Goal: Task Accomplishment & Management: Use online tool/utility

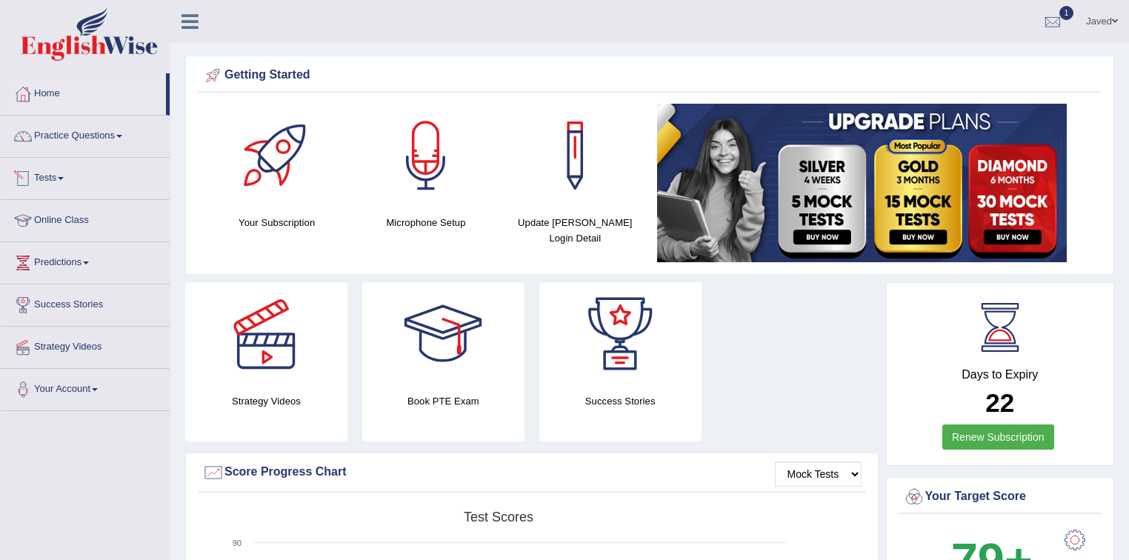
click at [61, 172] on link "Tests" at bounding box center [85, 176] width 169 height 37
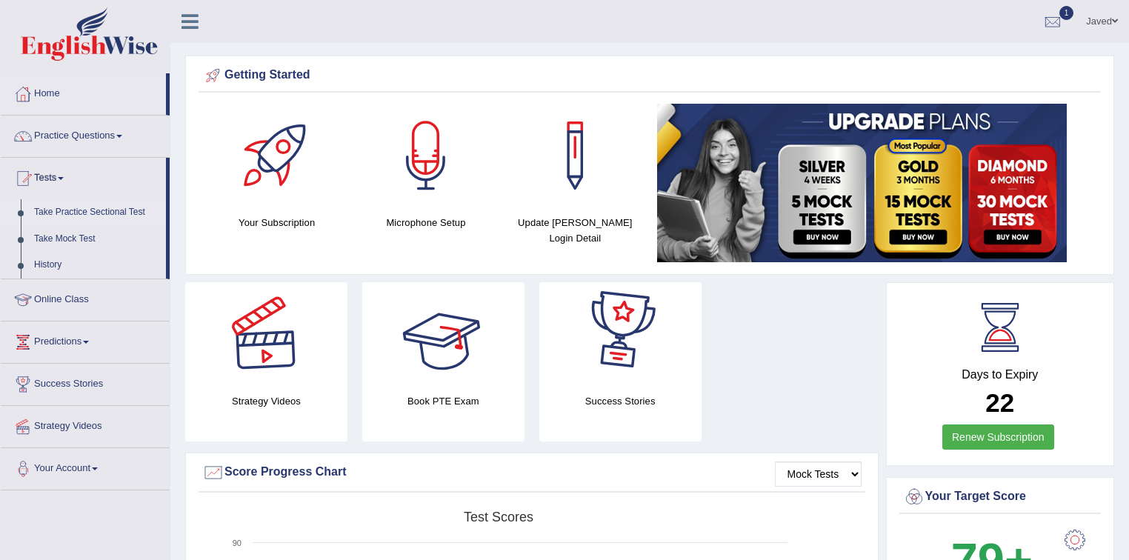
click at [127, 212] on link "Take Practice Sectional Test" at bounding box center [96, 212] width 138 height 27
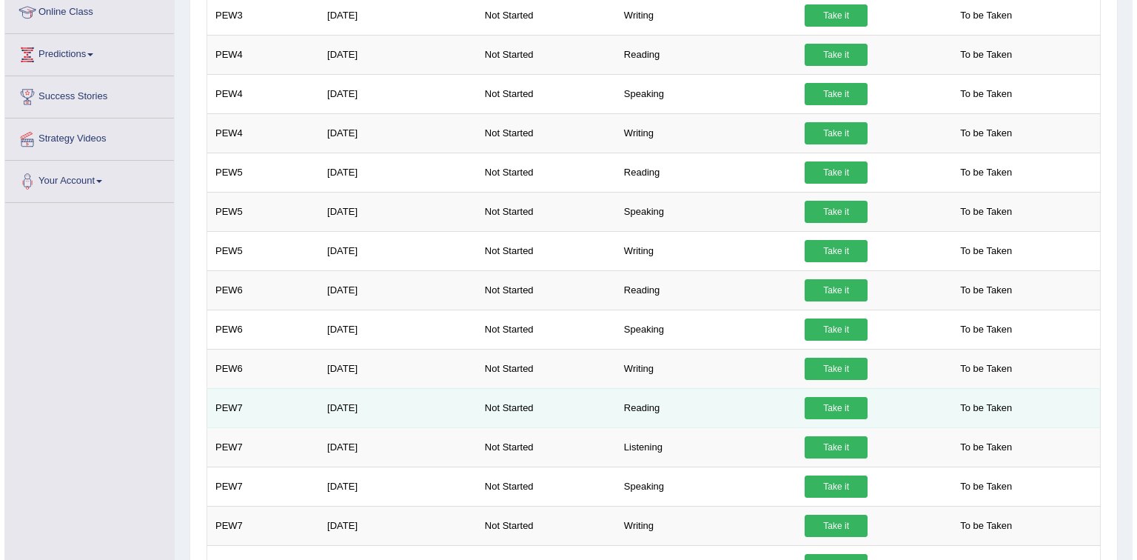
scroll to position [355, 0]
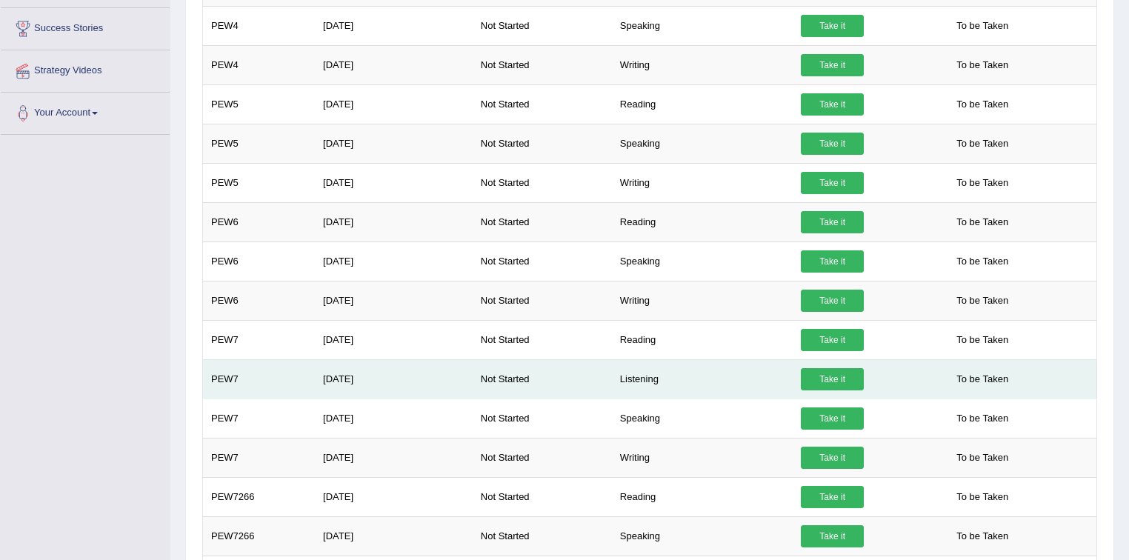
click at [823, 377] on link "Take it" at bounding box center [831, 379] width 63 height 22
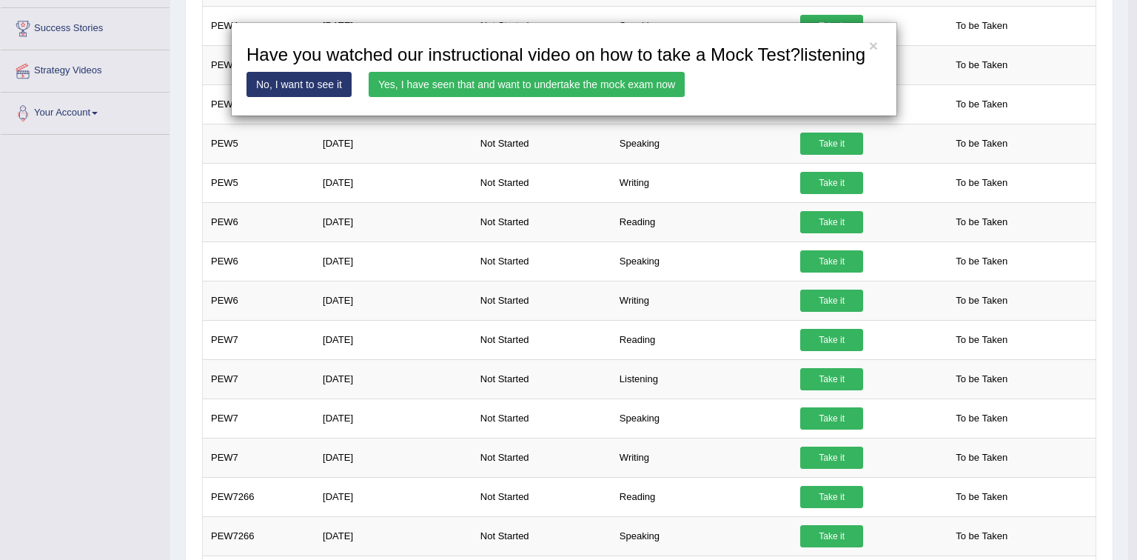
click at [573, 81] on link "Yes, I have seen that and want to undertake the mock exam now" at bounding box center [527, 84] width 316 height 25
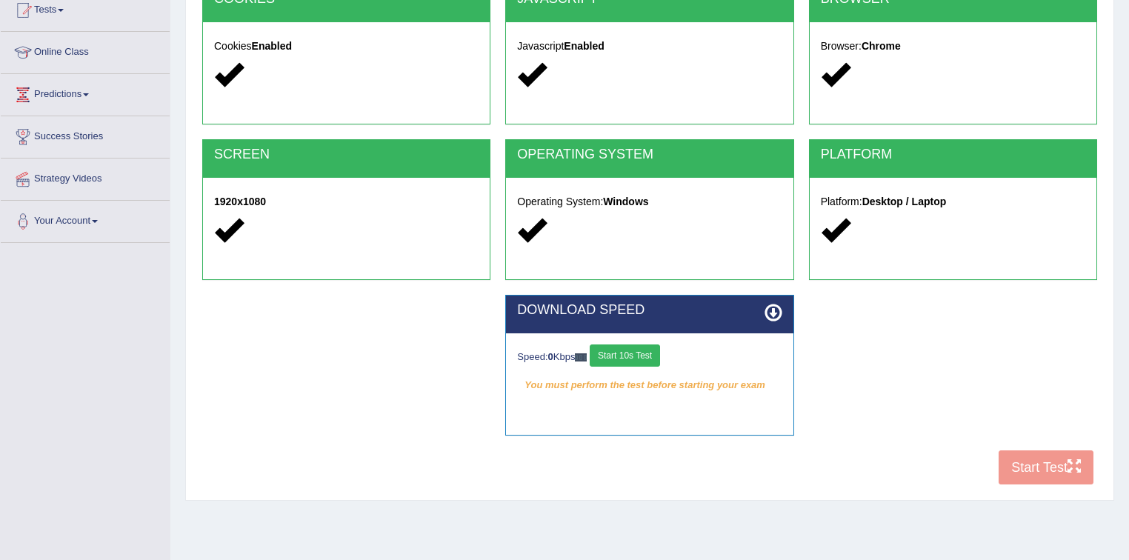
scroll to position [218, 0]
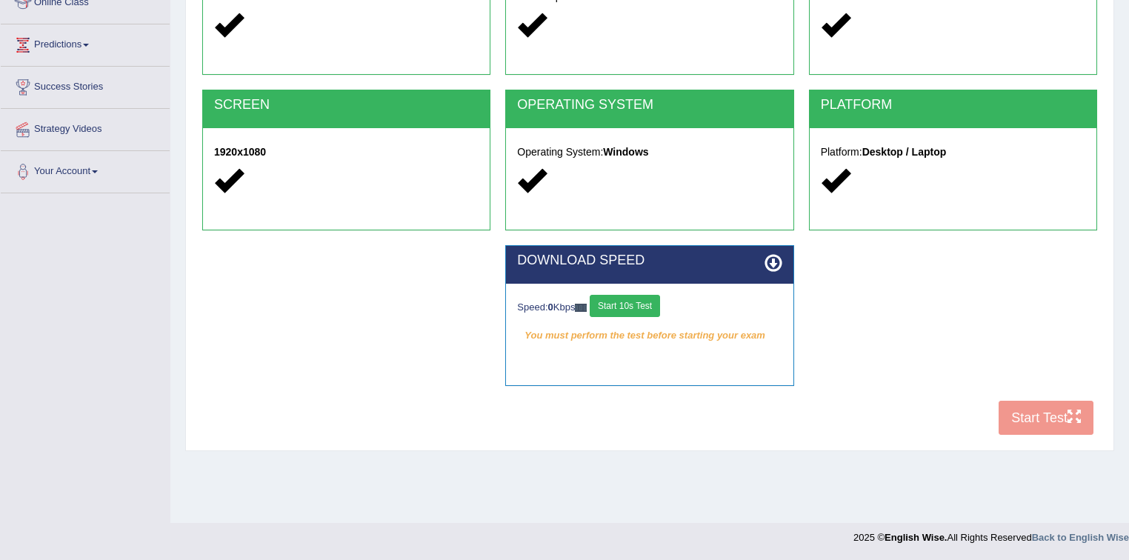
click at [630, 304] on button "Start 10s Test" at bounding box center [624, 306] width 70 height 22
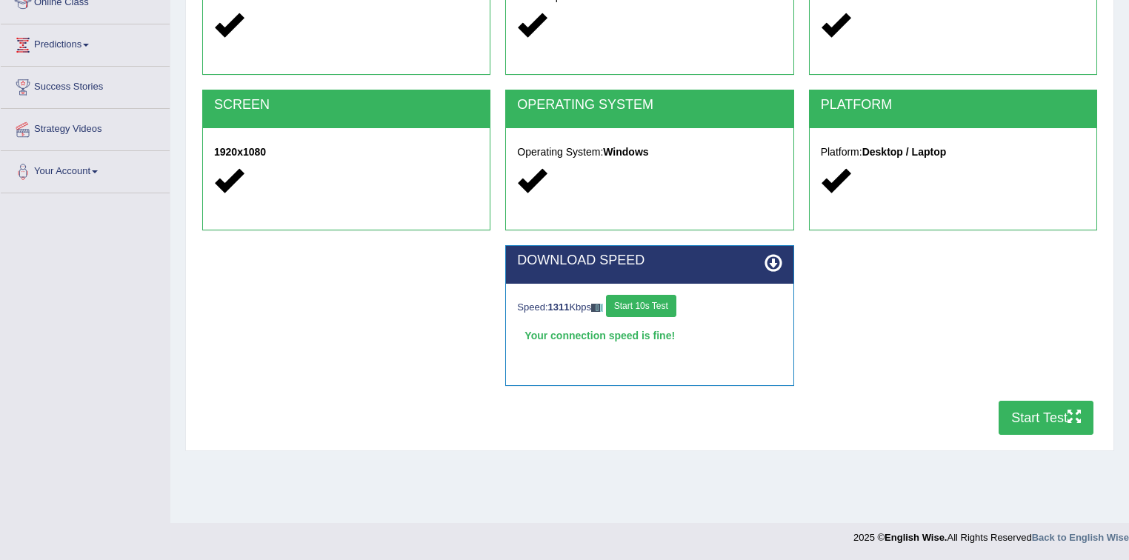
click at [1038, 424] on button "Start Test" at bounding box center [1045, 418] width 95 height 34
